Goal: Task Accomplishment & Management: Use online tool/utility

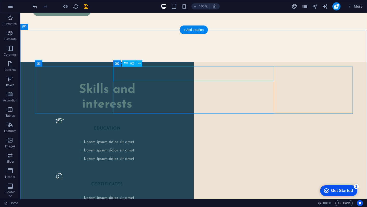
scroll to position [772, 0]
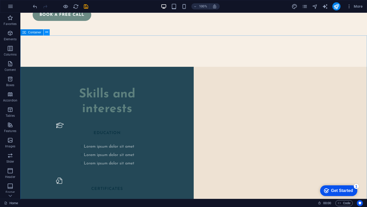
click at [46, 33] on icon at bounding box center [46, 32] width 3 height 5
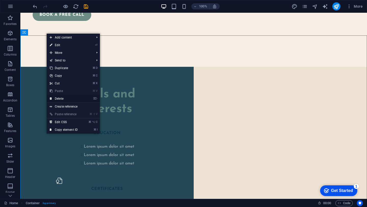
click at [65, 99] on link "⌦ Delete" at bounding box center [64, 99] width 34 height 8
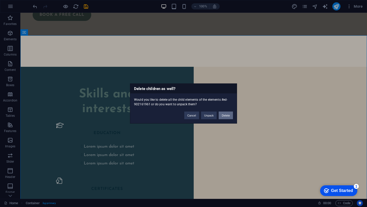
click at [227, 116] on button "Delete" at bounding box center [226, 116] width 14 height 8
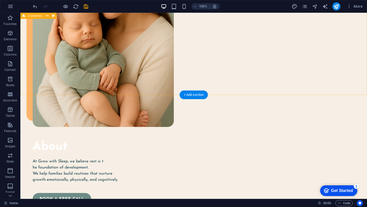
scroll to position [617, 0]
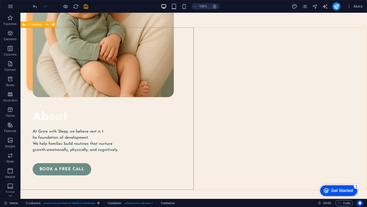
click at [33, 24] on span "2 columns" at bounding box center [35, 24] width 14 height 3
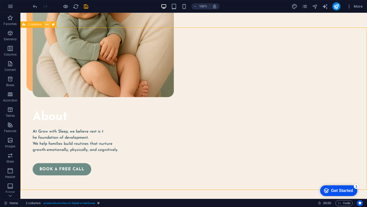
click at [47, 25] on icon at bounding box center [47, 24] width 3 height 5
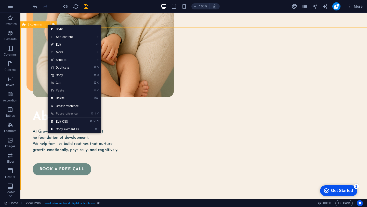
click at [33, 24] on span "2 columns" at bounding box center [35, 24] width 14 height 3
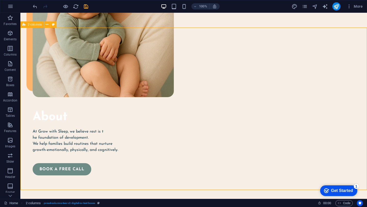
click at [33, 24] on span "2 columns" at bounding box center [35, 24] width 14 height 3
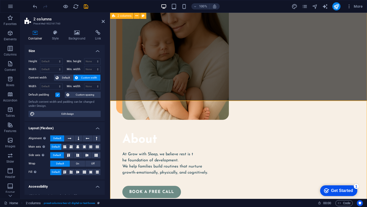
scroll to position [514, 0]
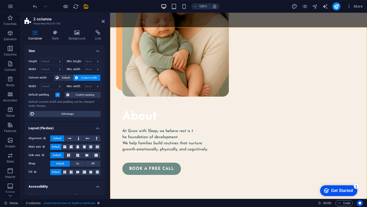
click at [105, 23] on aside "2 columns Preset #ed-902161760 Container Style Background Link Size Height Defa…" at bounding box center [65, 106] width 90 height 186
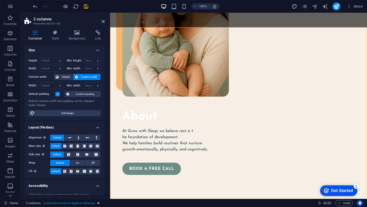
scroll to position [0, 0]
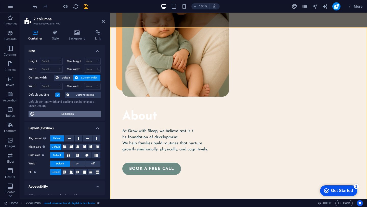
click at [70, 113] on span "Edit design" at bounding box center [67, 114] width 63 height 6
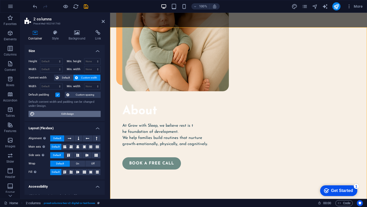
select select "rem"
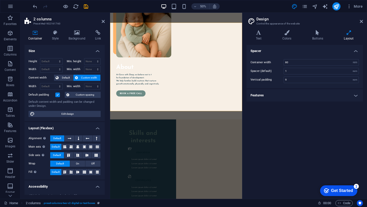
click at [315, 96] on h4 "Features" at bounding box center [304, 95] width 116 height 12
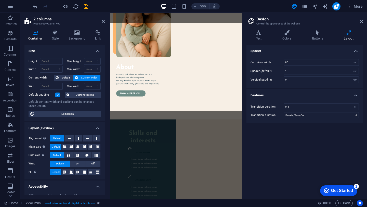
click at [314, 95] on h4 "Features" at bounding box center [304, 93] width 116 height 9
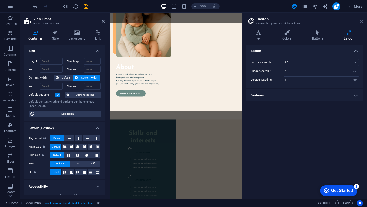
click at [361, 20] on icon at bounding box center [361, 21] width 3 height 4
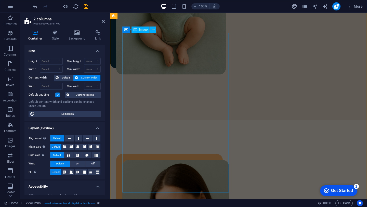
scroll to position [286, 0]
